Goal: Task Accomplishment & Management: Manage account settings

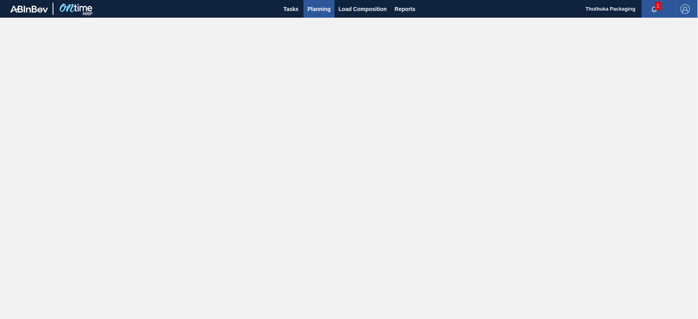
click at [323, 9] on span "Planning" at bounding box center [318, 8] width 23 height 9
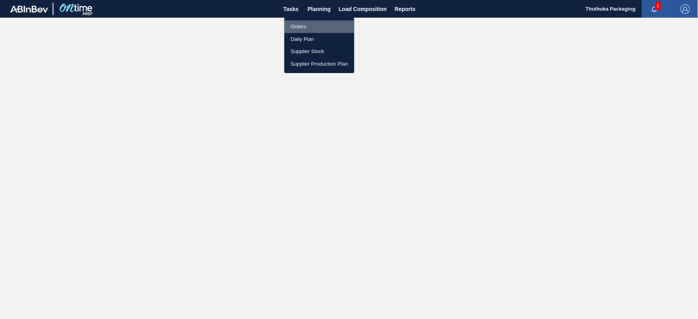
click at [305, 28] on li "Orders" at bounding box center [319, 26] width 70 height 13
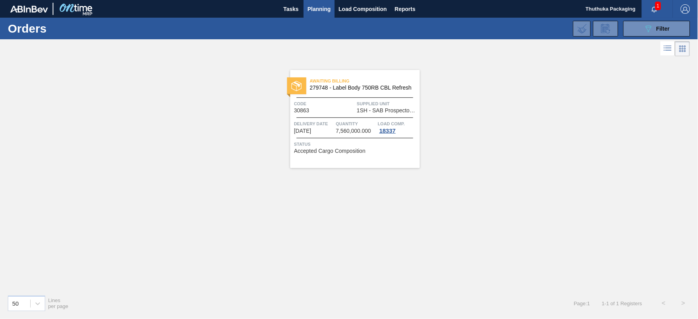
click at [654, 8] on icon "button" at bounding box center [654, 9] width 6 height 6
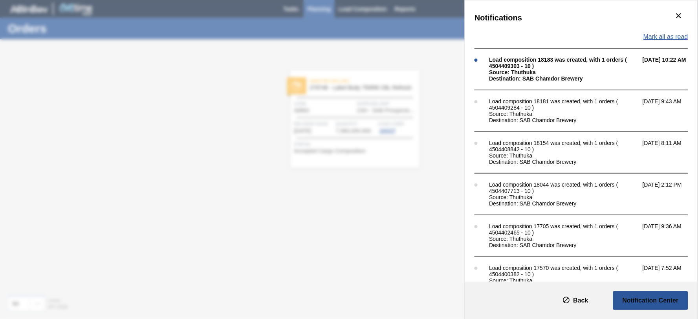
click at [666, 37] on span "Mark all as read" at bounding box center [665, 36] width 45 height 7
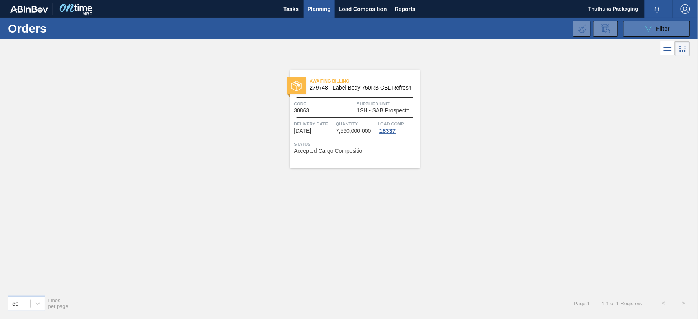
click at [638, 32] on button "089F7B8B-B2A5-4AFE-B5C0-19BA573D28AC Filter" at bounding box center [656, 29] width 67 height 16
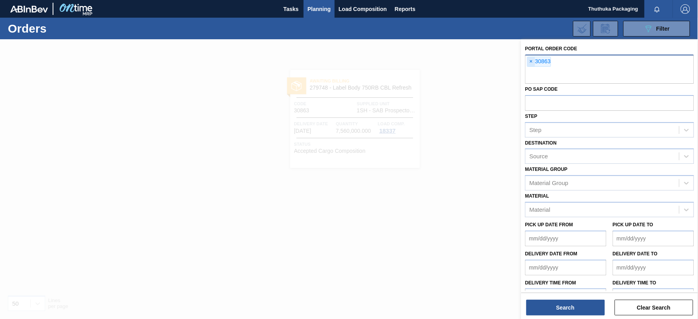
click at [530, 63] on span "×" at bounding box center [530, 61] width 7 height 9
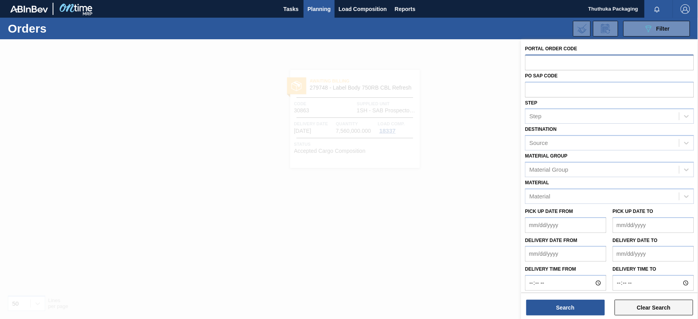
click at [650, 309] on button "Clear Search" at bounding box center [653, 307] width 79 height 16
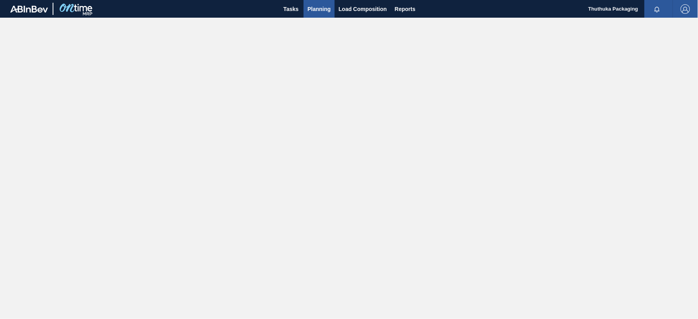
click at [318, 6] on span "Planning" at bounding box center [318, 8] width 23 height 9
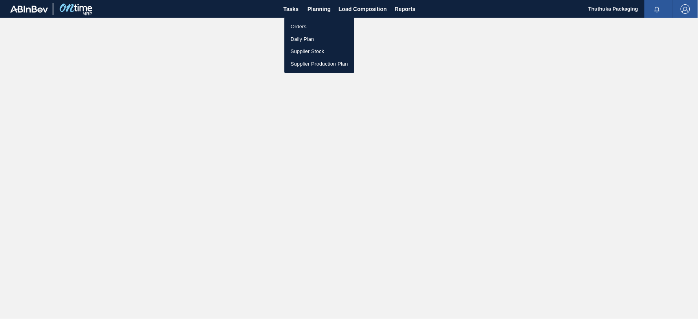
click at [299, 28] on li "Orders" at bounding box center [319, 26] width 70 height 13
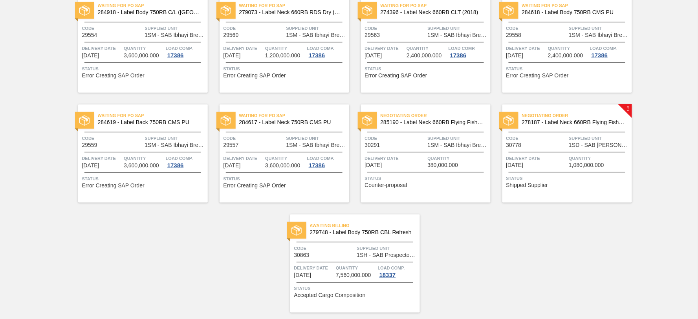
scroll to position [208, 0]
